Goal: Task Accomplishment & Management: Use online tool/utility

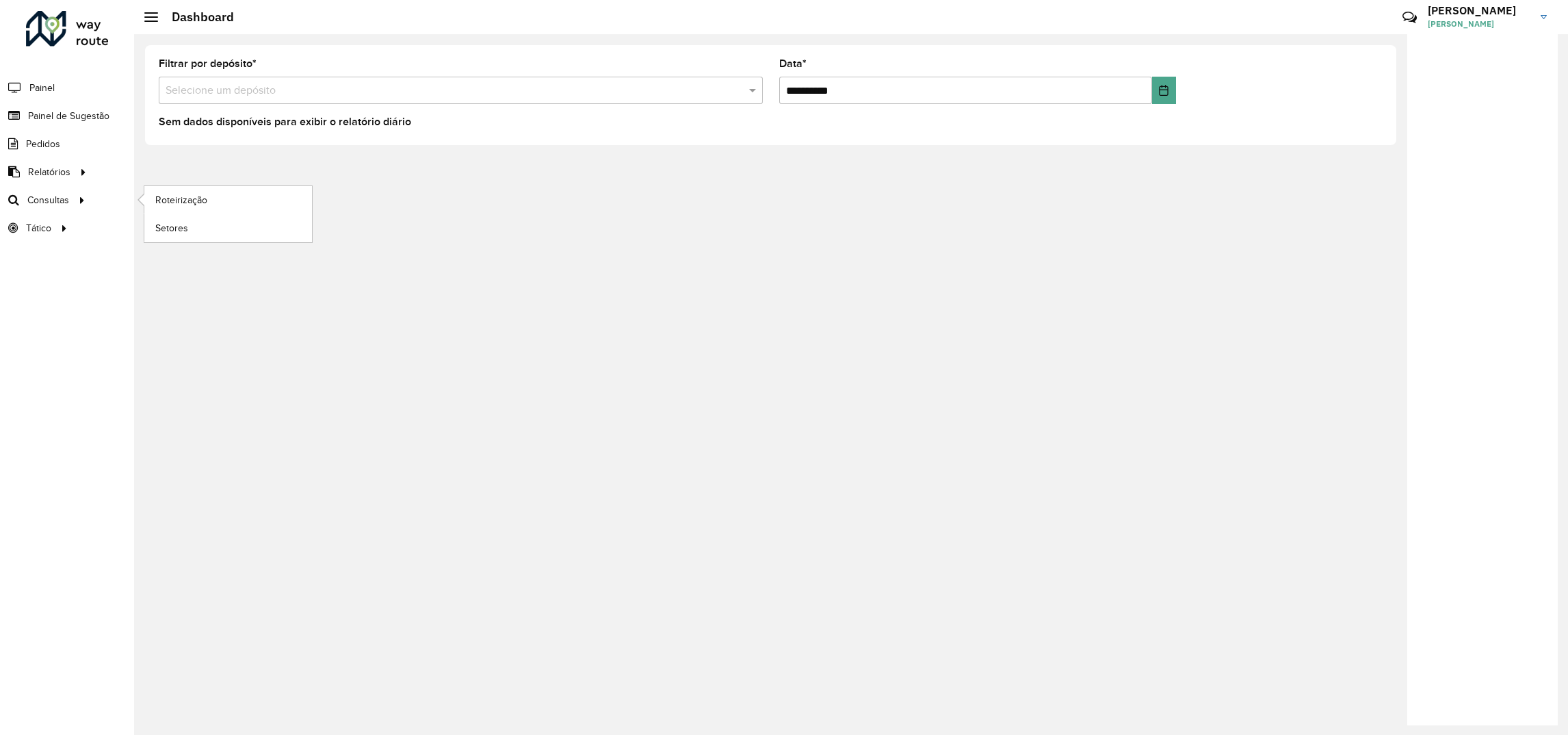
click at [144, 203] on li "Roteirização" at bounding box center [228, 201] width 168 height 28
click at [171, 199] on span "Roteirização" at bounding box center [183, 200] width 55 height 14
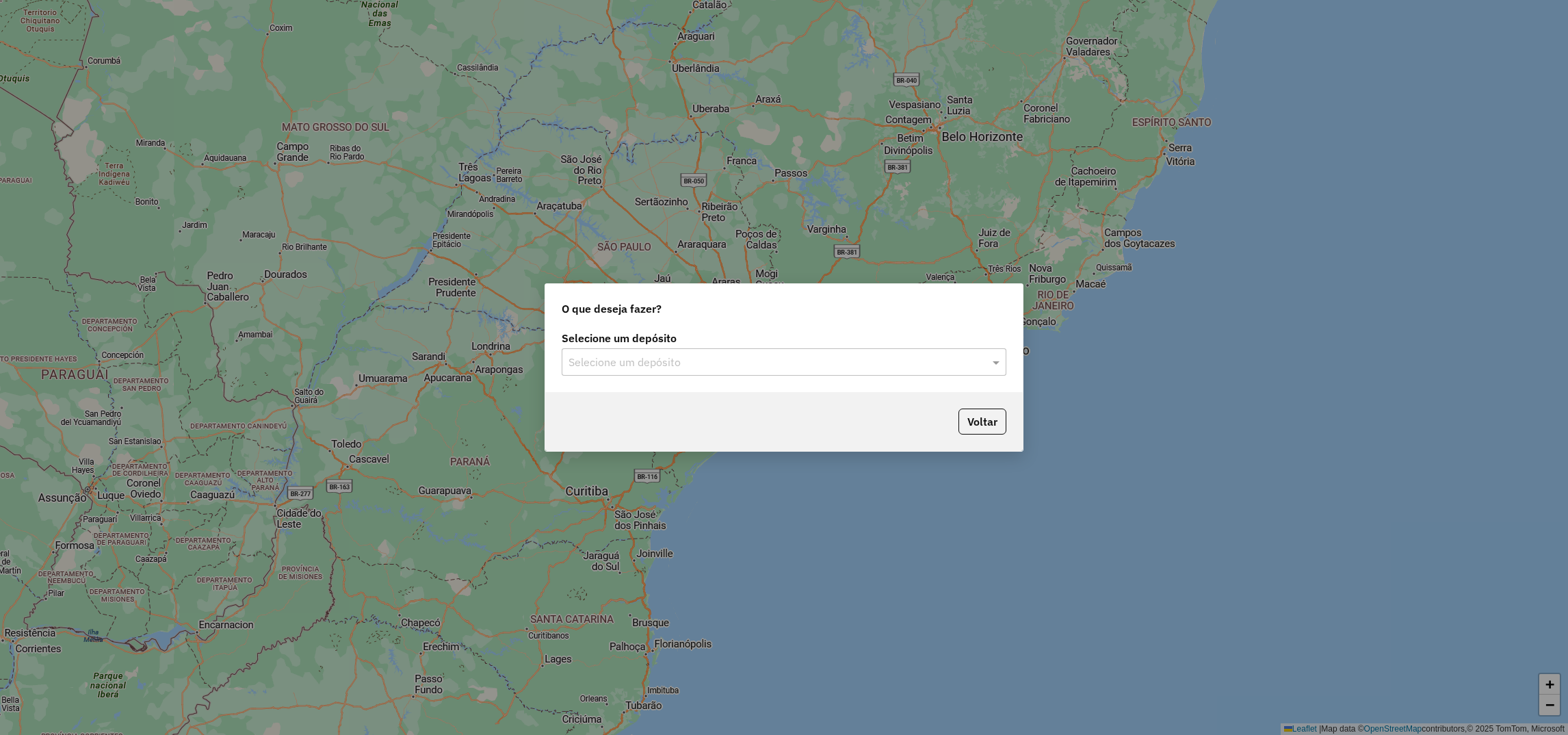
click at [614, 363] on input "text" at bounding box center [770, 362] width 404 height 16
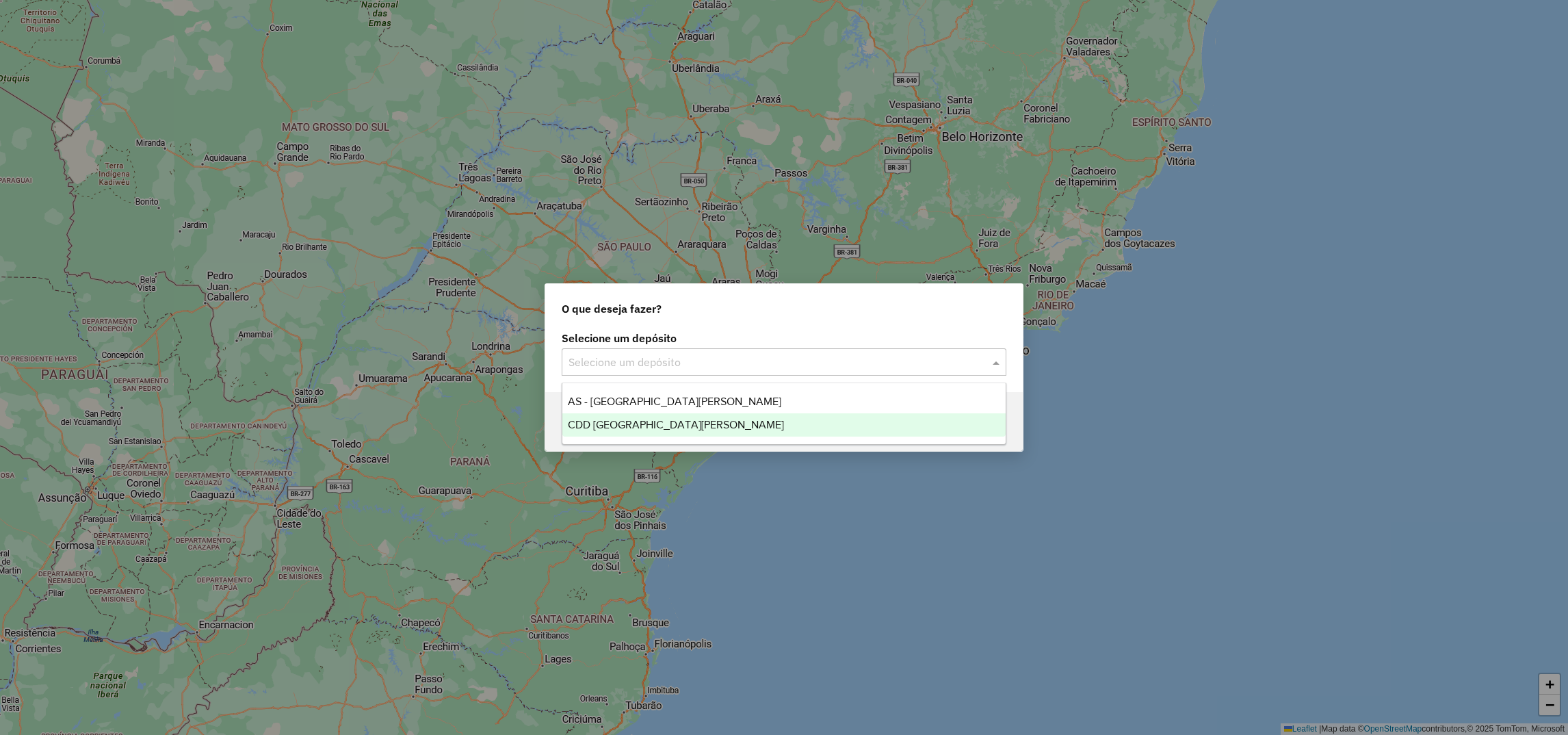
click at [587, 432] on div "CDD [GEOGRAPHIC_DATA][PERSON_NAME]" at bounding box center [784, 424] width 443 height 23
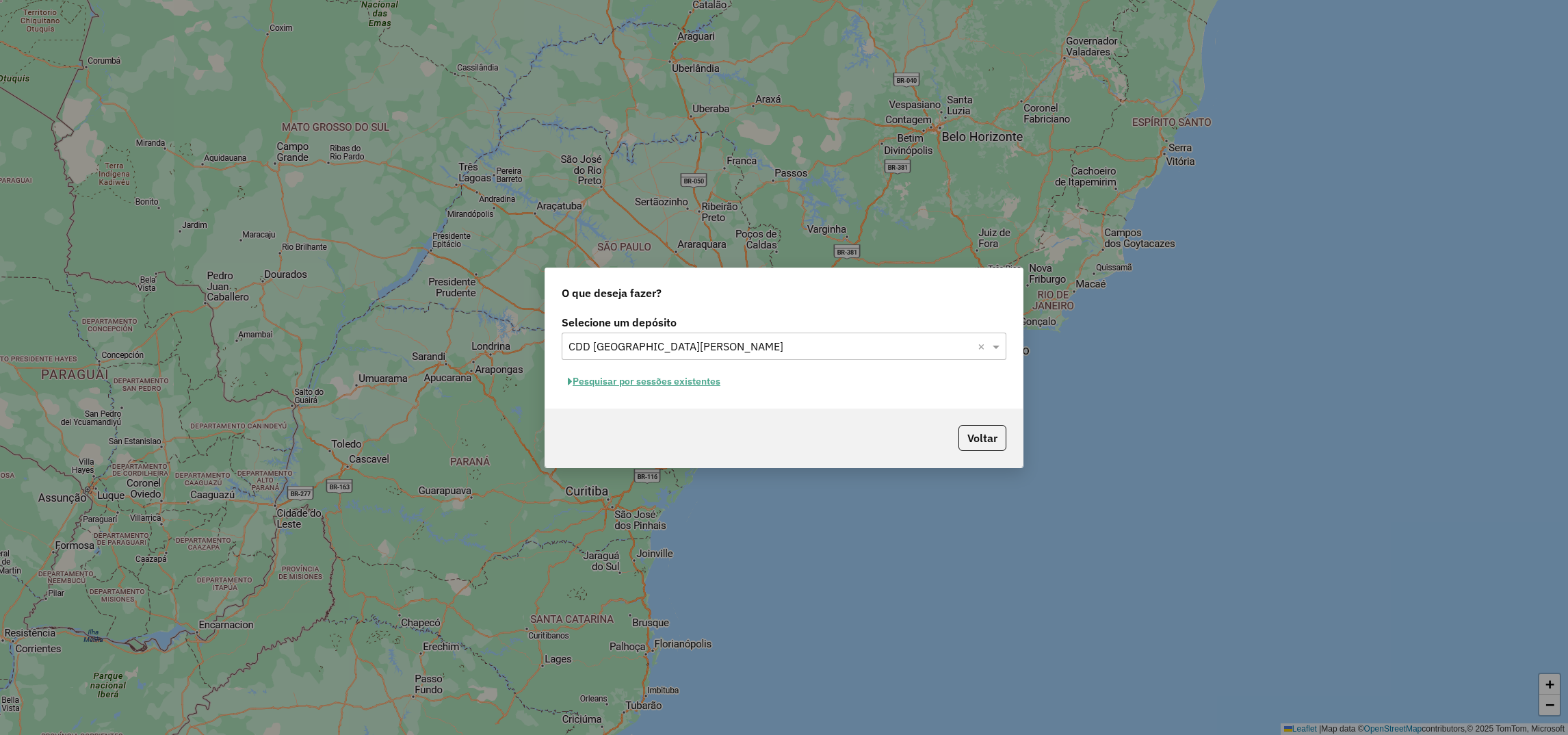
click at [683, 383] on button "Pesquisar por sessões existentes" at bounding box center [645, 381] width 165 height 21
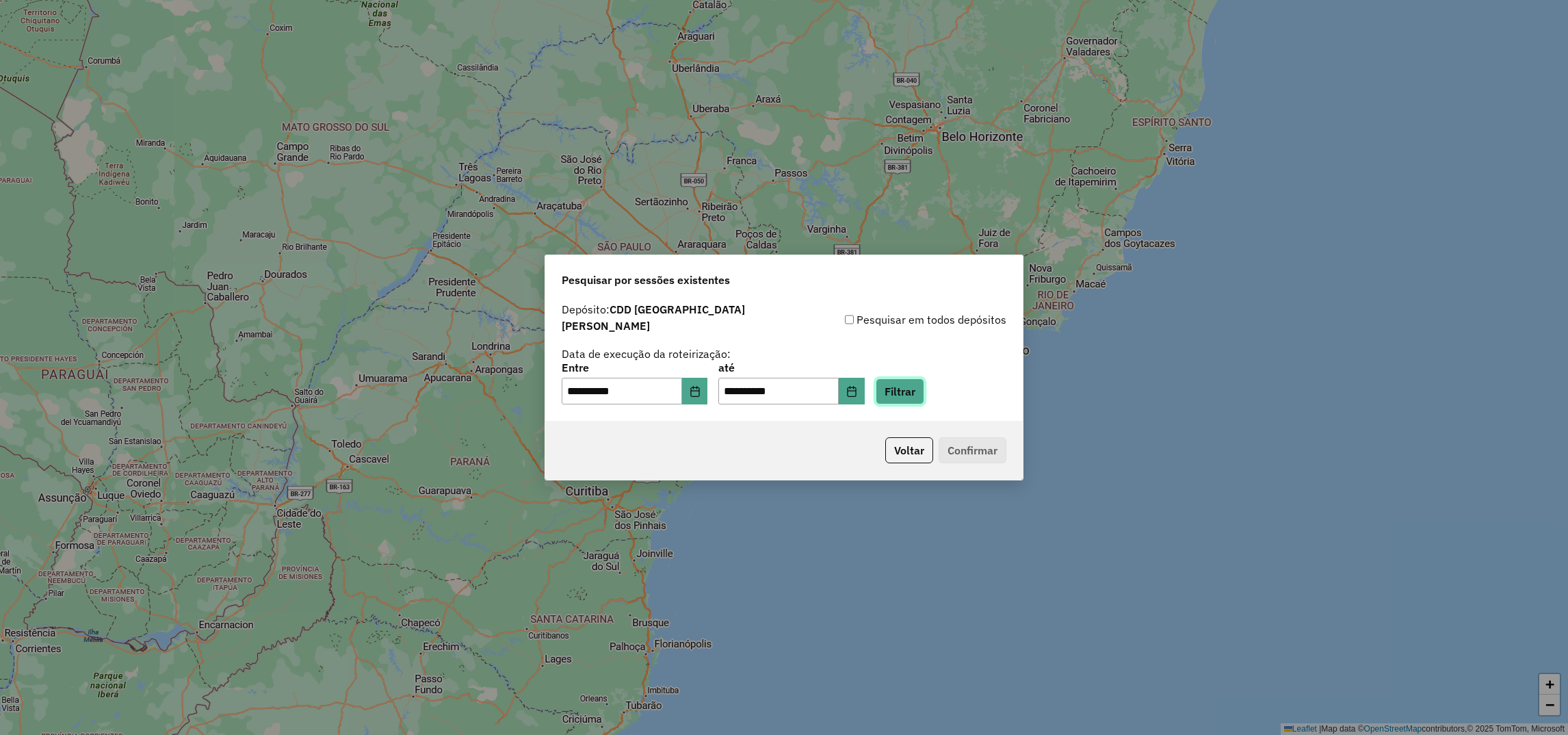
click at [924, 385] on button "Filtrar" at bounding box center [899, 391] width 49 height 26
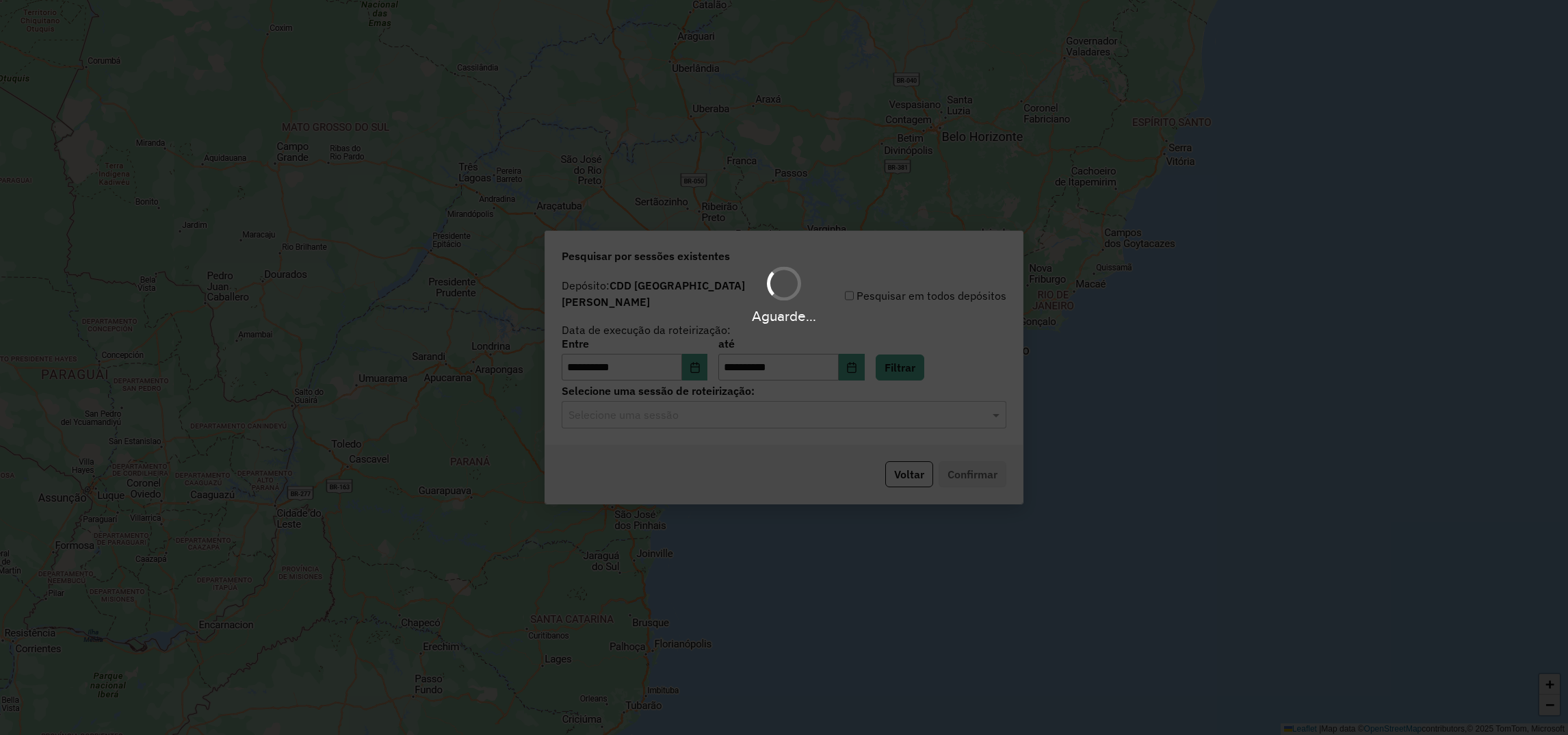
click at [705, 403] on hb-app "**********" at bounding box center [784, 367] width 1568 height 735
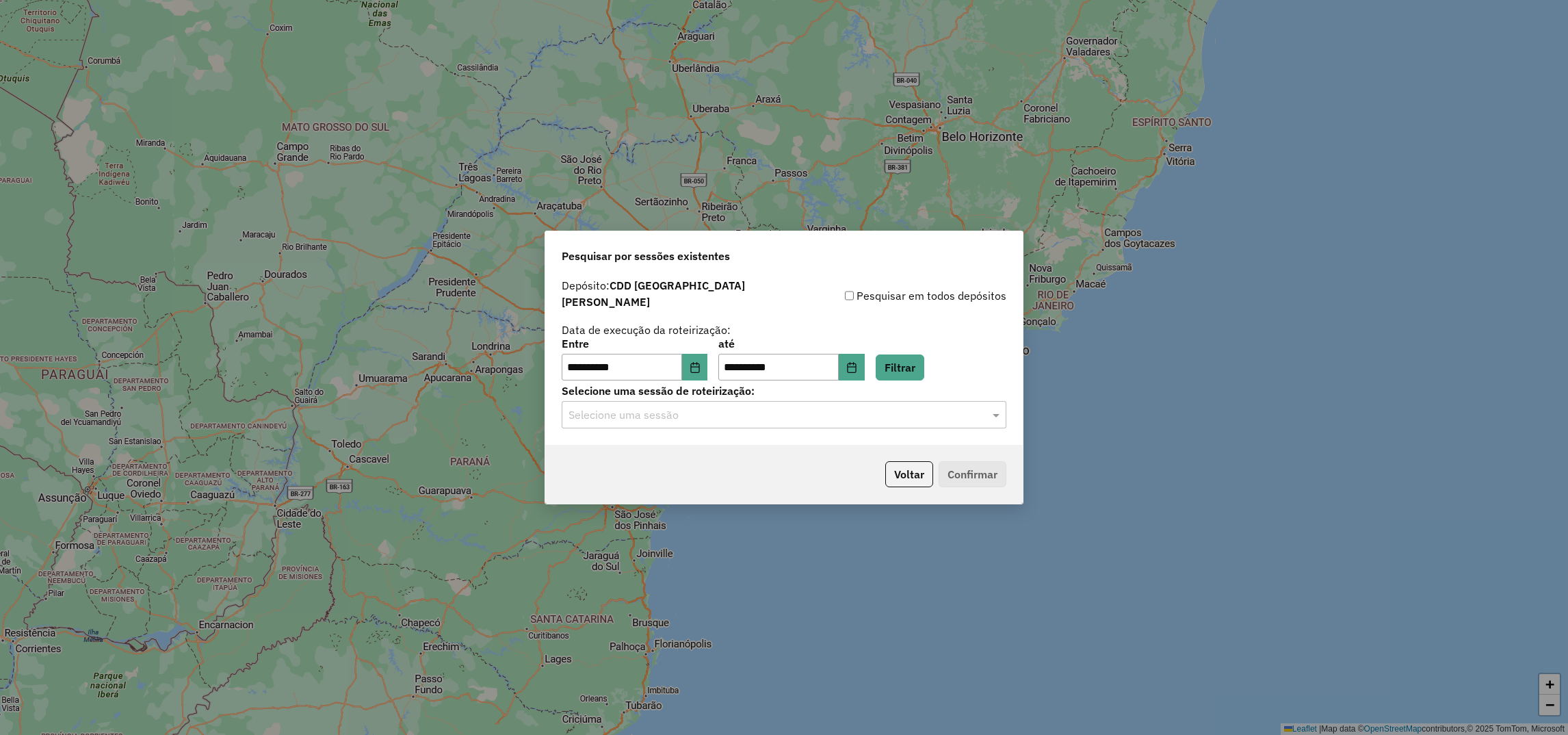
click at [638, 407] on input "text" at bounding box center [770, 415] width 404 height 16
click at [606, 446] on span "1290377 - [DATE] 18:05 ([GEOGRAPHIC_DATA] | AS)" at bounding box center [691, 448] width 247 height 11
click at [982, 465] on button "Confirmar" at bounding box center [973, 474] width 68 height 26
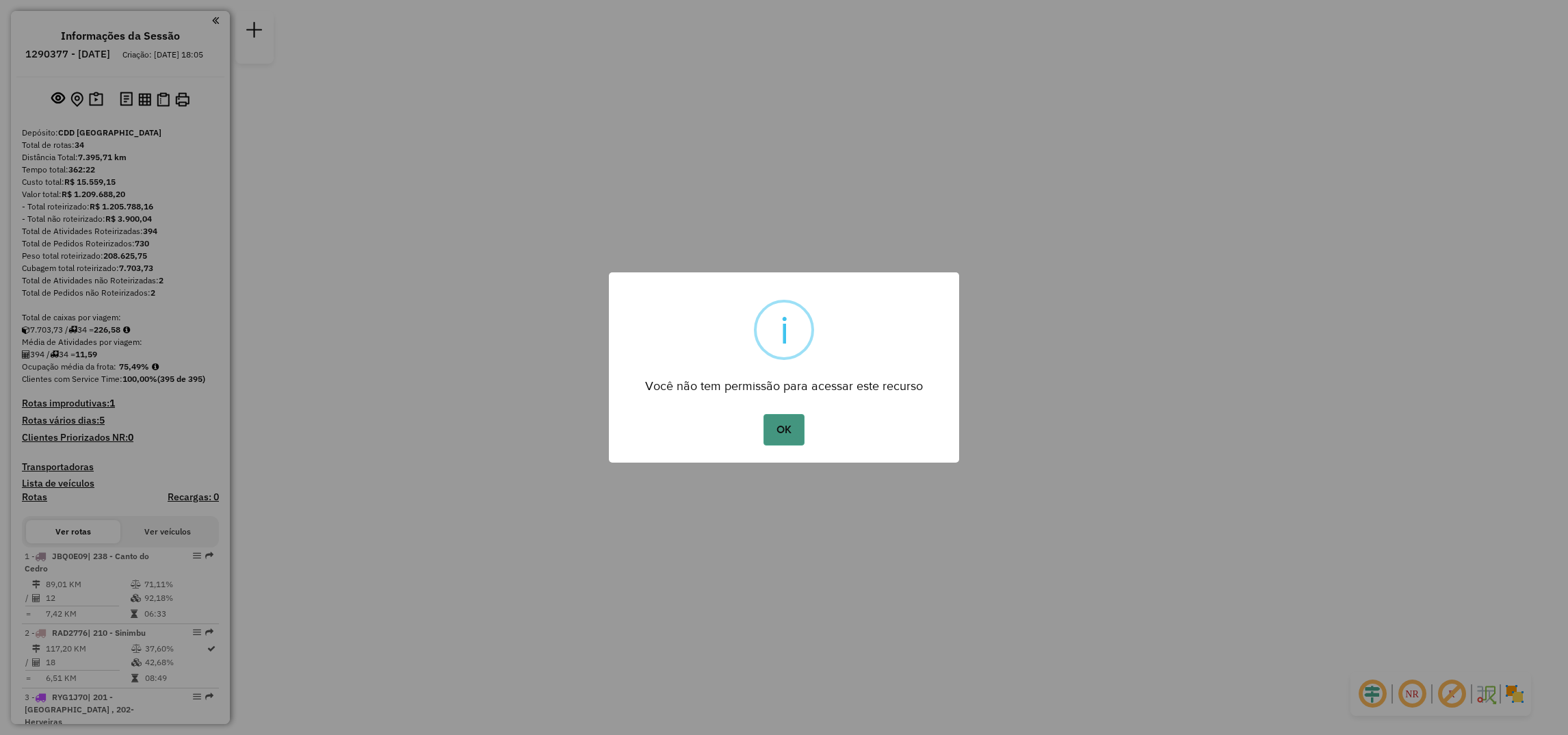
click at [803, 425] on button "OK" at bounding box center [784, 429] width 40 height 32
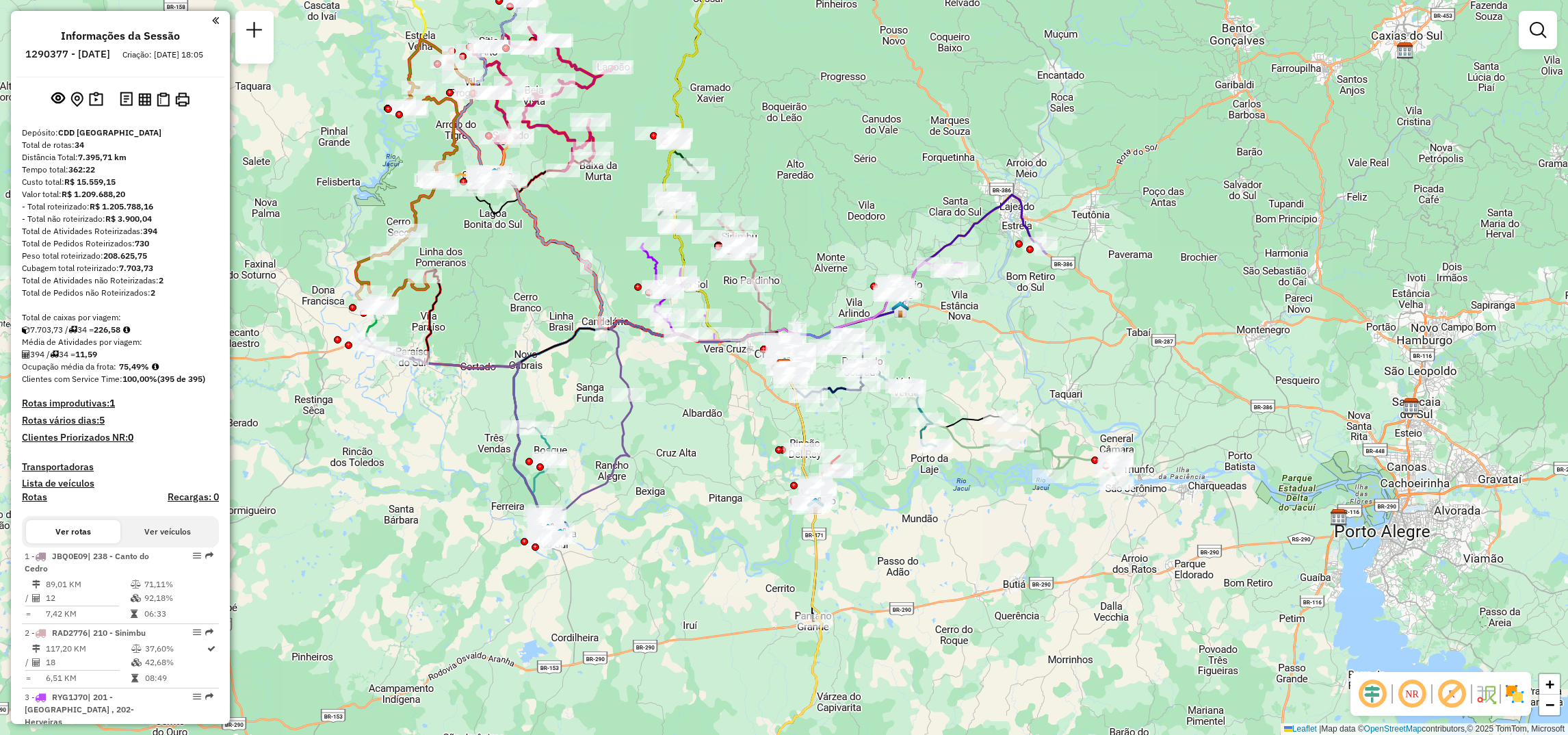
select select "**********"
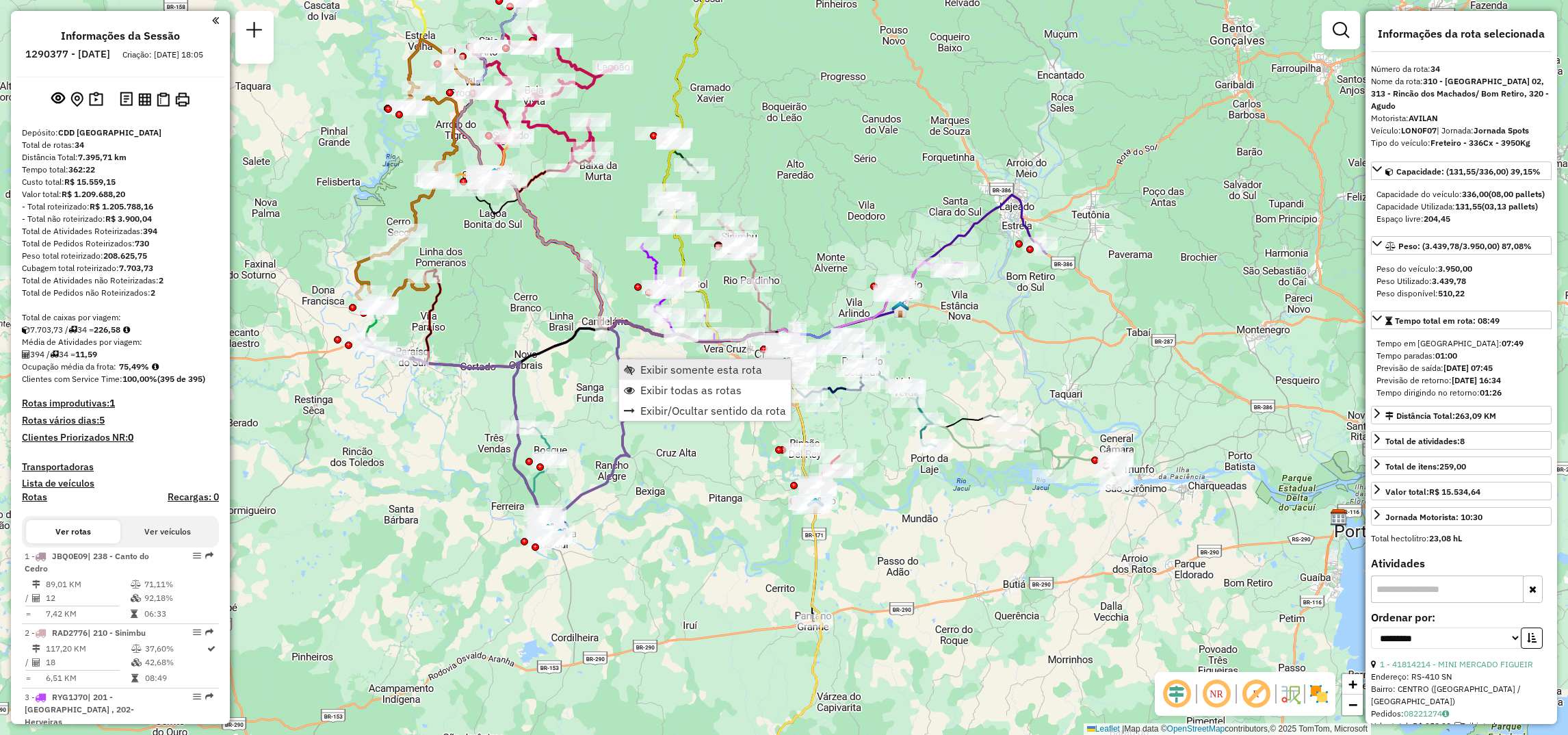
scroll to position [2797, 0]
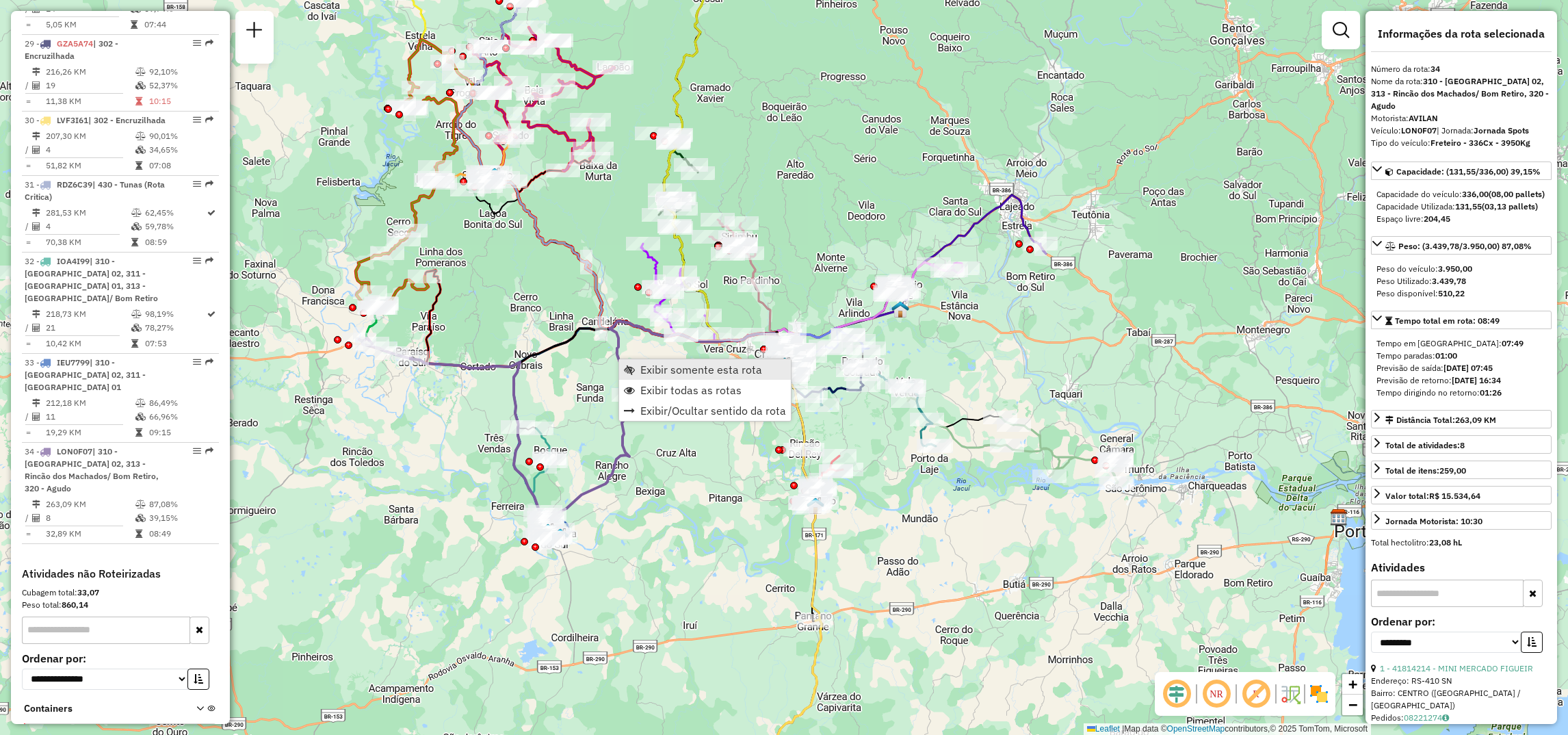
click at [688, 370] on span "Exibir somente esta rota" at bounding box center [701, 370] width 122 height 11
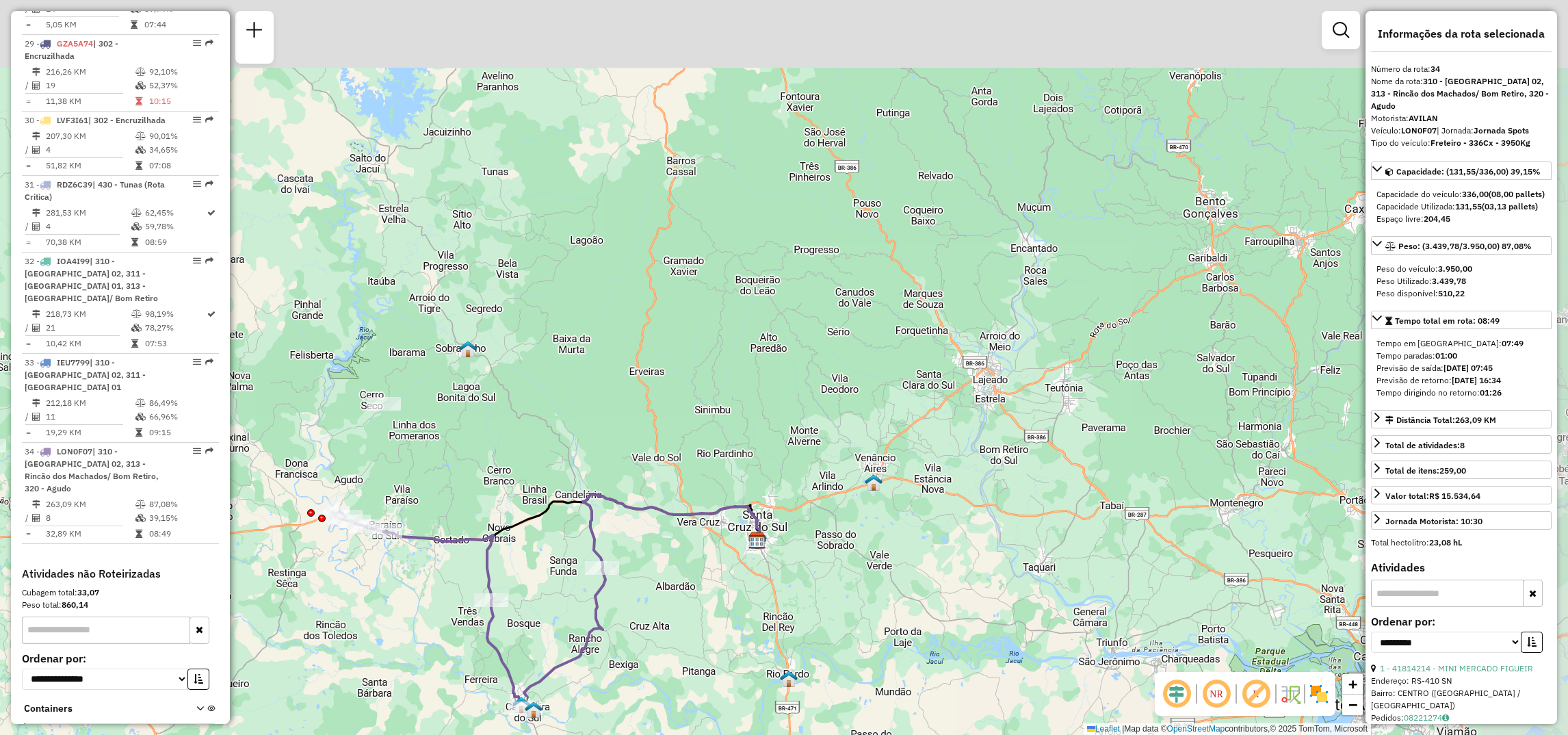
drag, startPoint x: 810, startPoint y: 329, endPoint x: 597, endPoint y: 520, distance: 286.1
click at [597, 609] on icon at bounding box center [469, 609] width 273 height 197
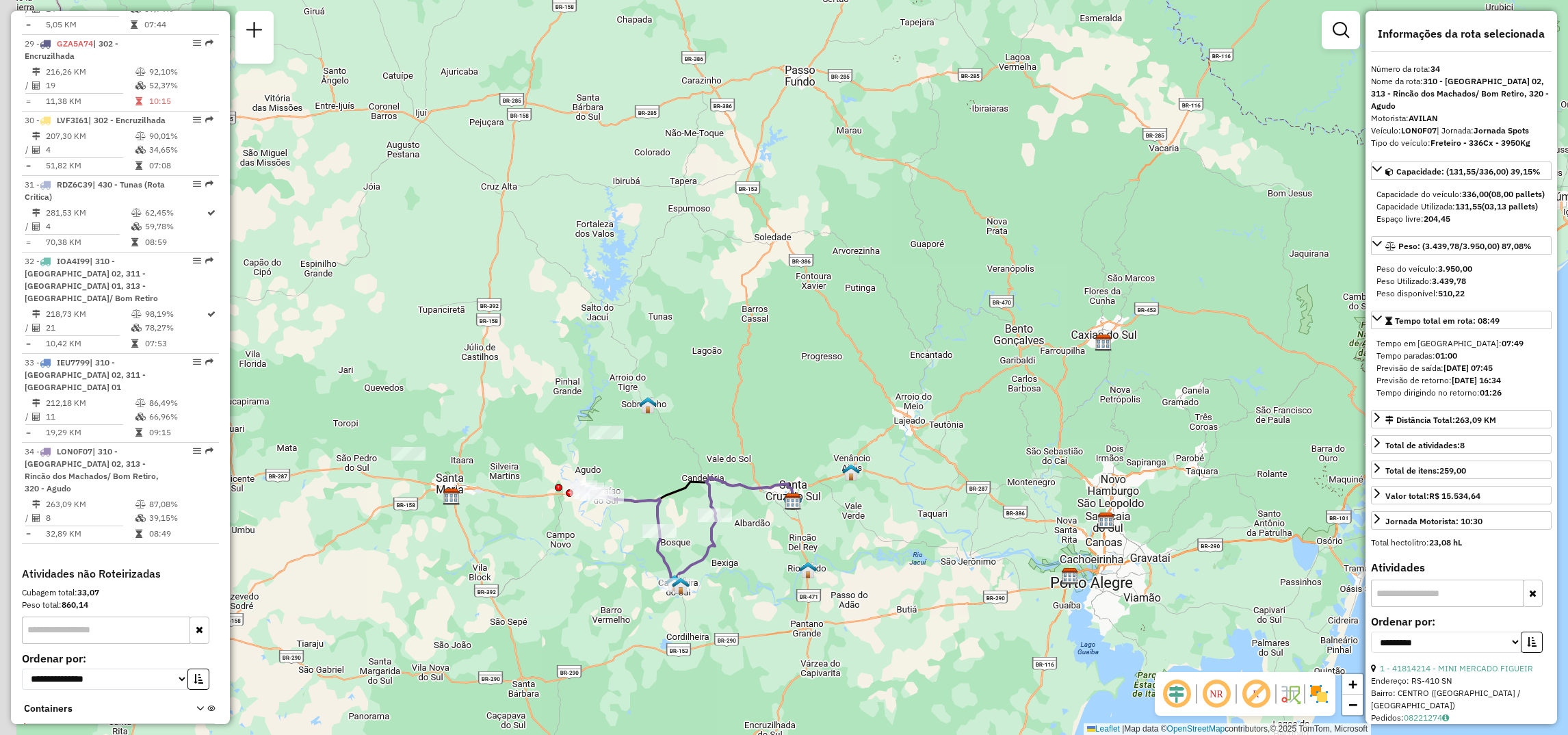
drag, startPoint x: 524, startPoint y: 334, endPoint x: 600, endPoint y: 336, distance: 76.0
click at [600, 336] on div "Janela de atendimento Grade de atendimento Capacidade Transportadoras Veículos …" at bounding box center [784, 367] width 1568 height 735
